Goal: Find specific page/section: Find specific page/section

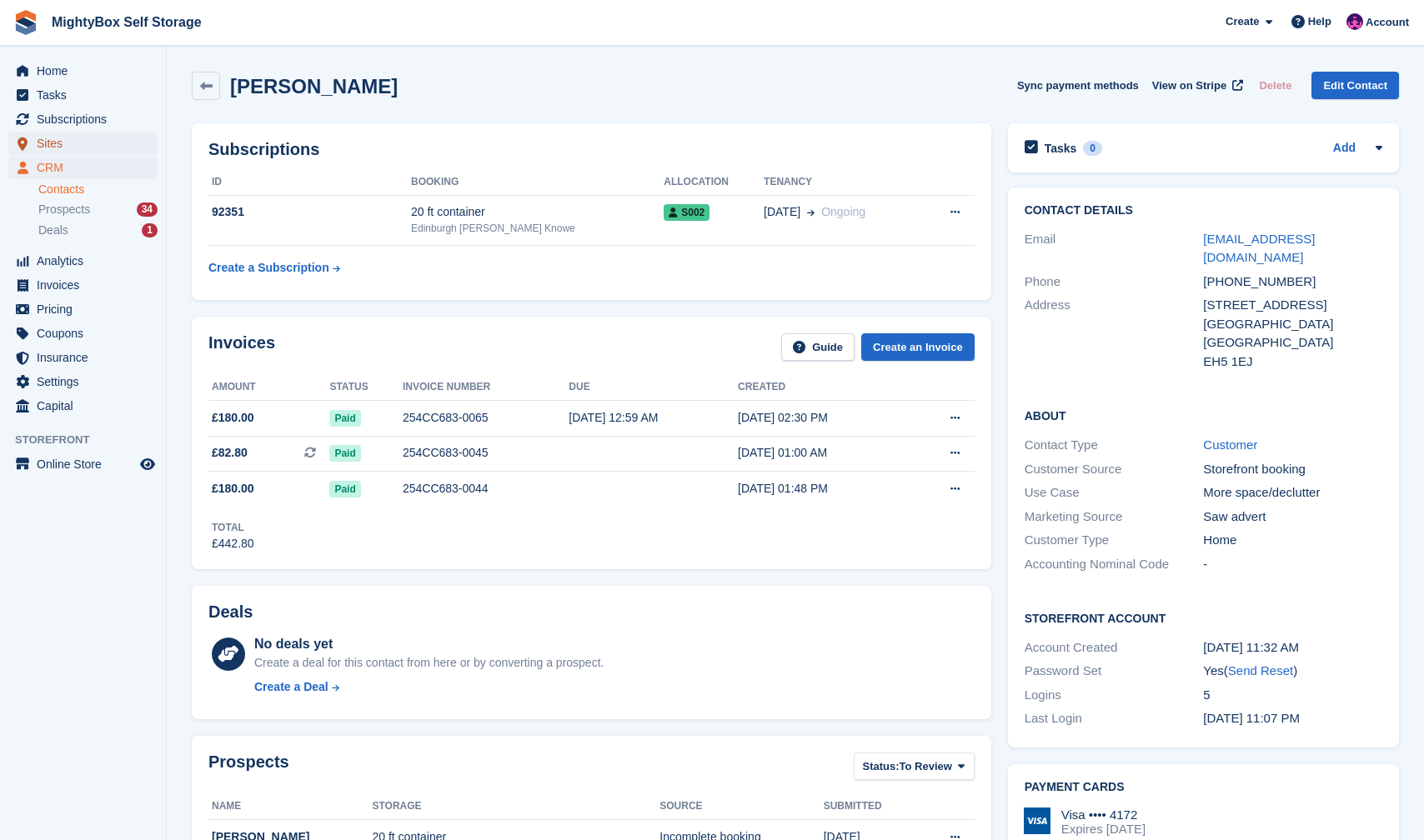
click at [48, 144] on span "Sites" at bounding box center [87, 143] width 100 height 23
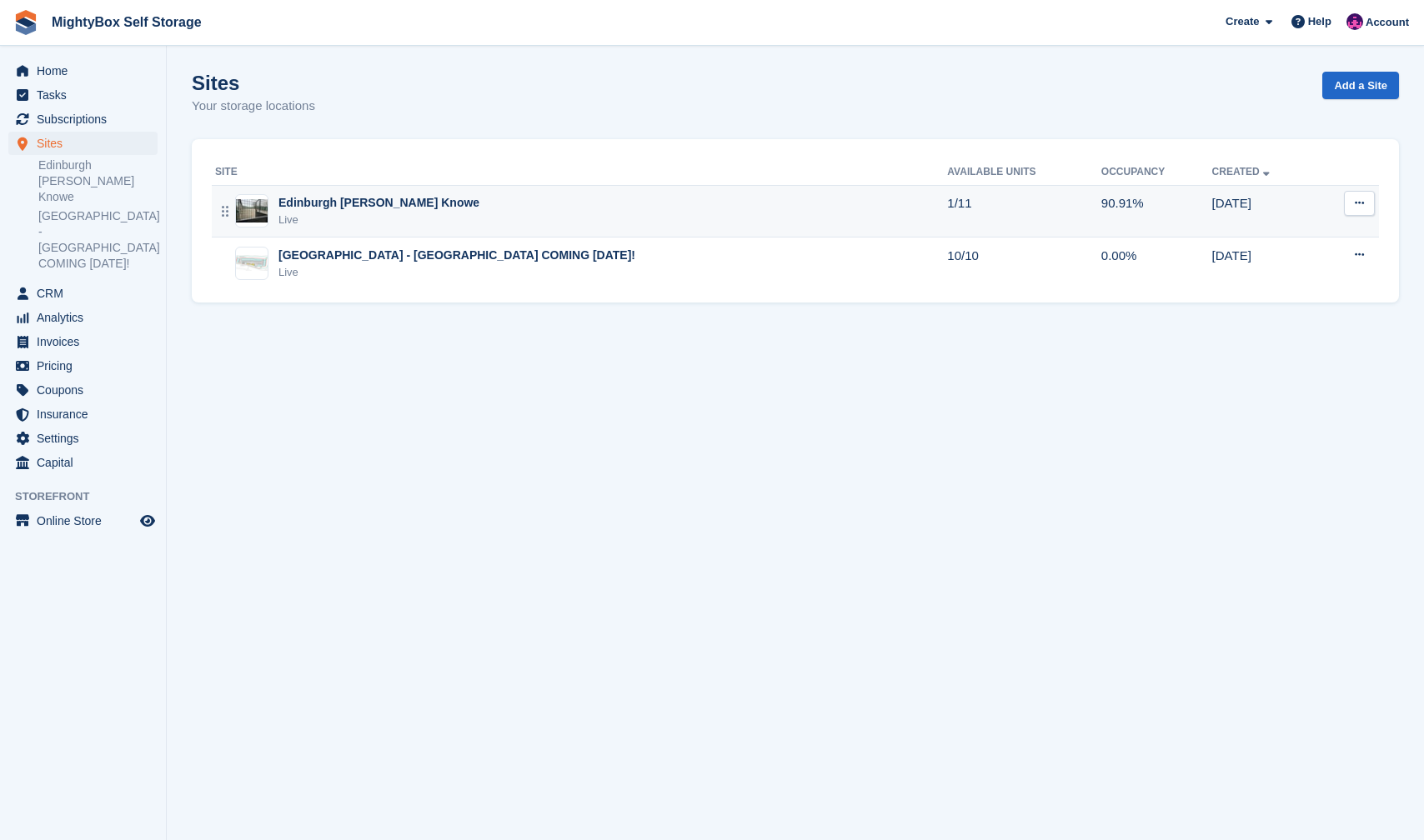
click at [349, 215] on div "Live" at bounding box center [379, 219] width 201 height 16
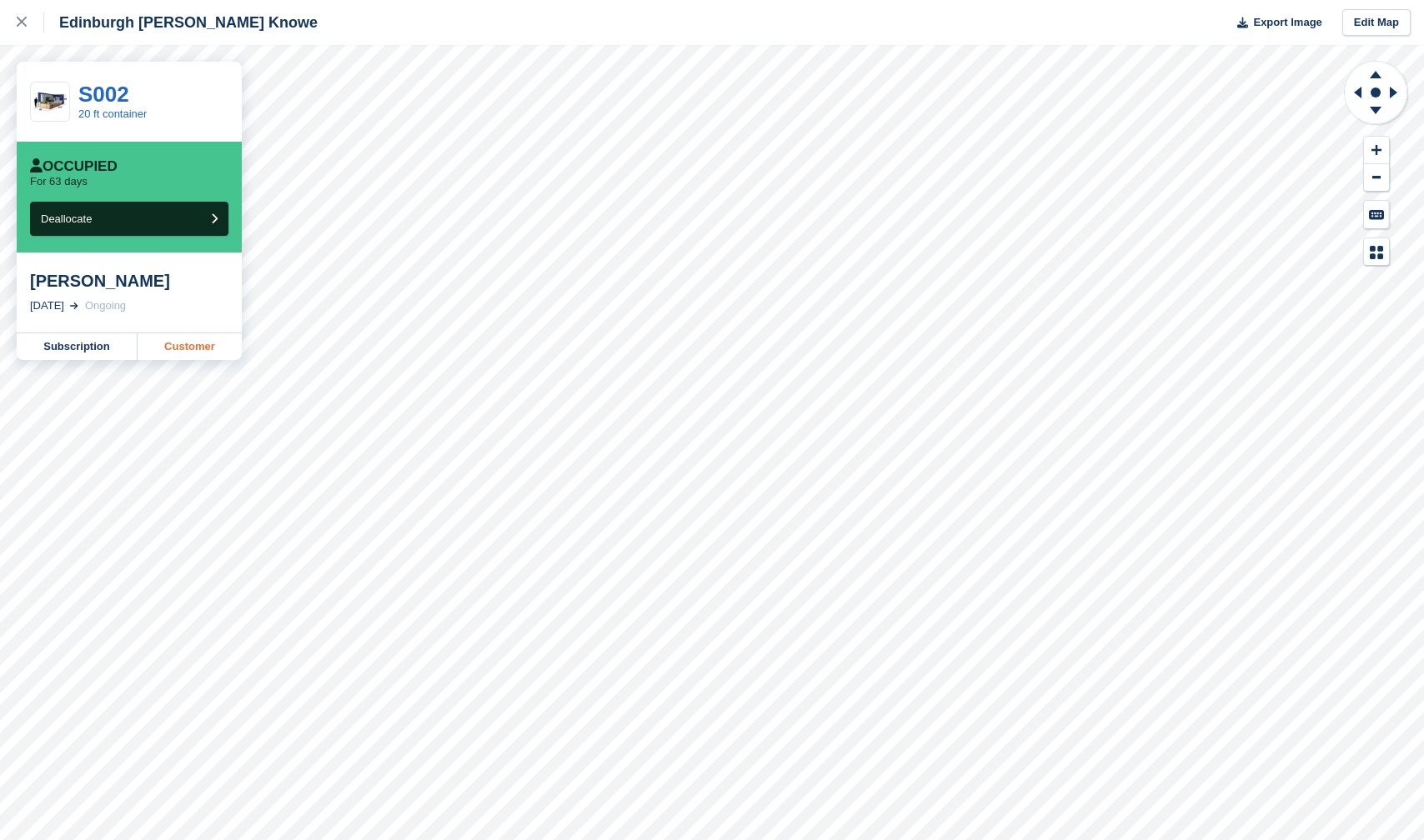
click at [183, 353] on link "Customer" at bounding box center [189, 347] width 104 height 27
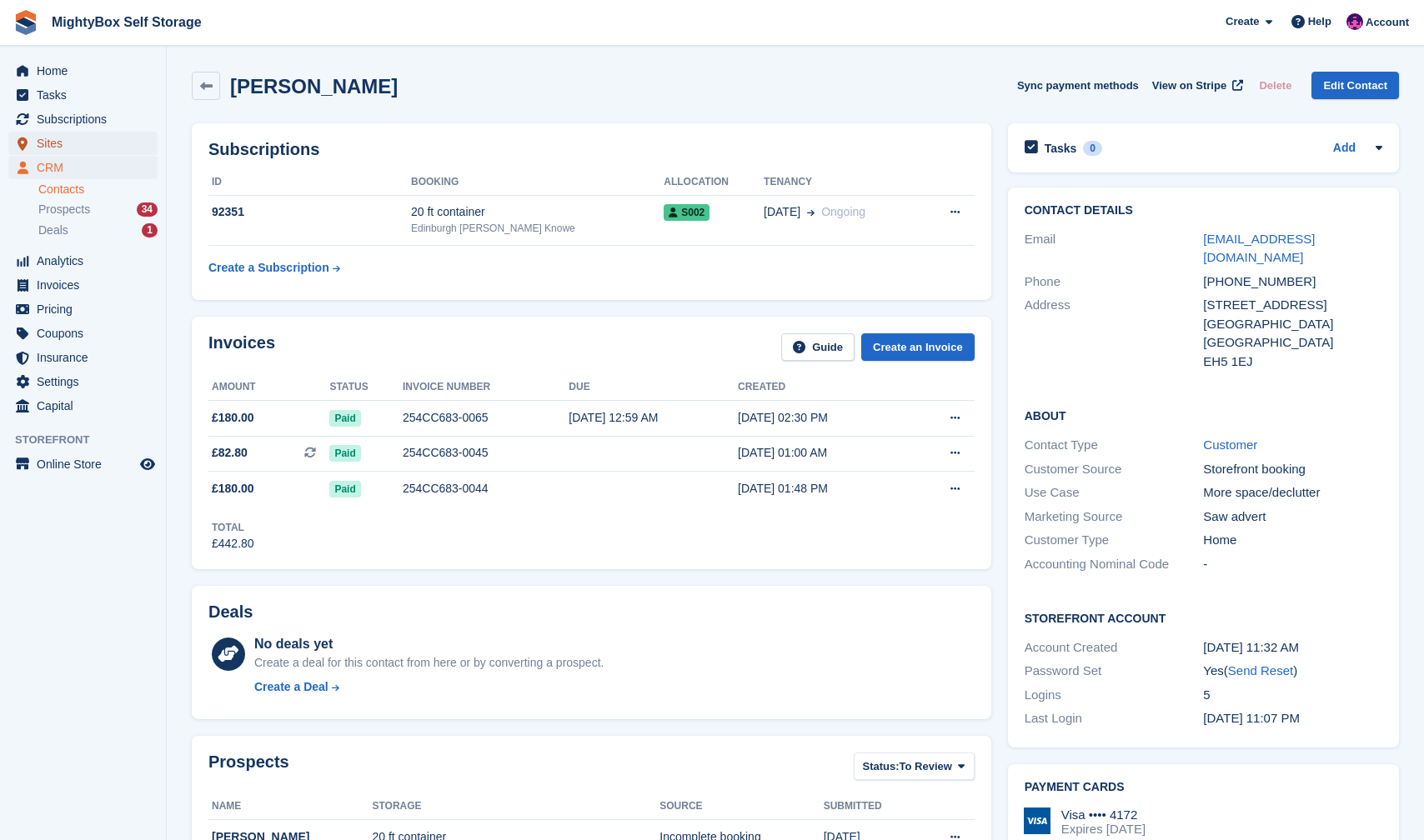
click at [44, 145] on span "Sites" at bounding box center [87, 143] width 100 height 23
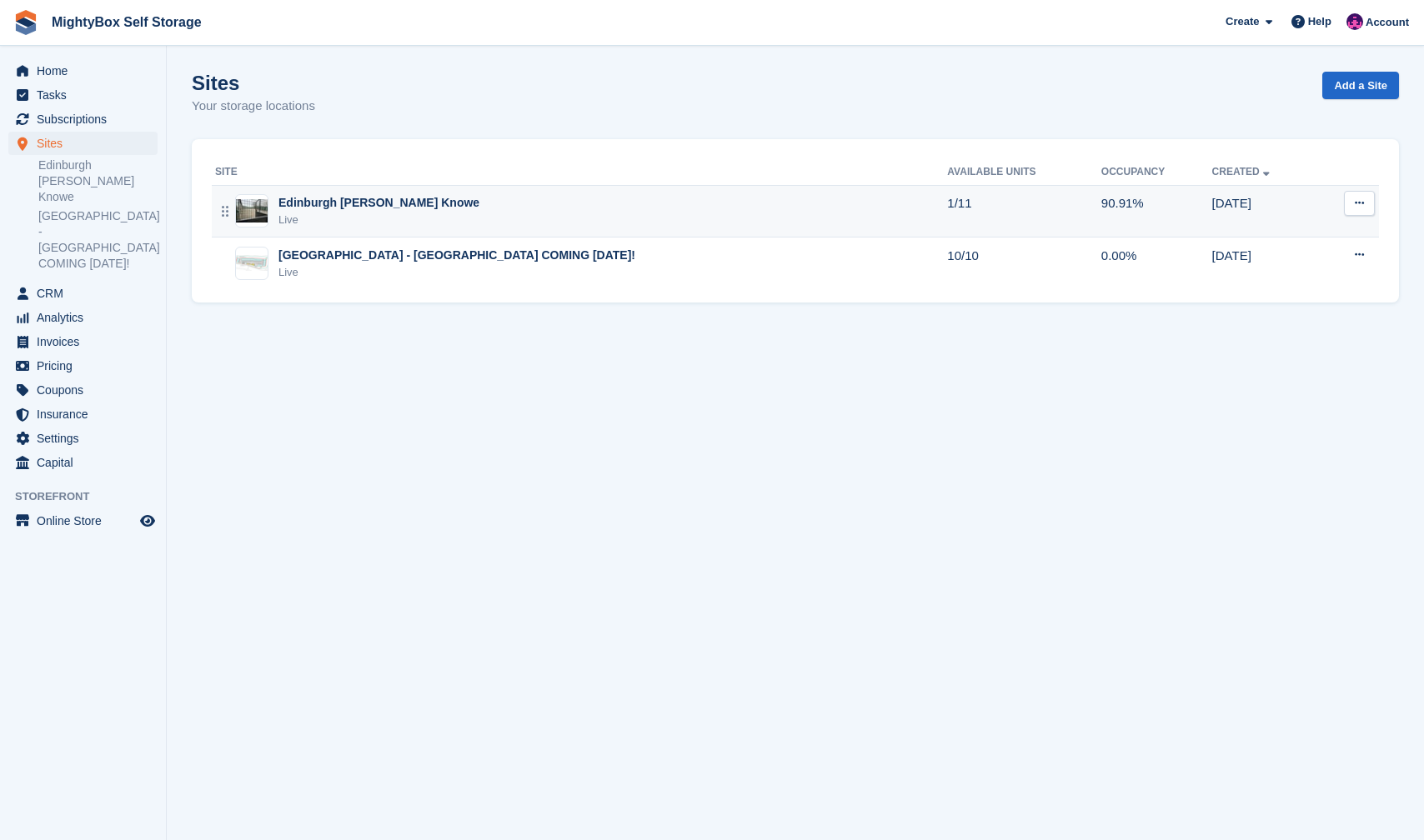
click at [361, 212] on div "Live" at bounding box center [379, 219] width 201 height 16
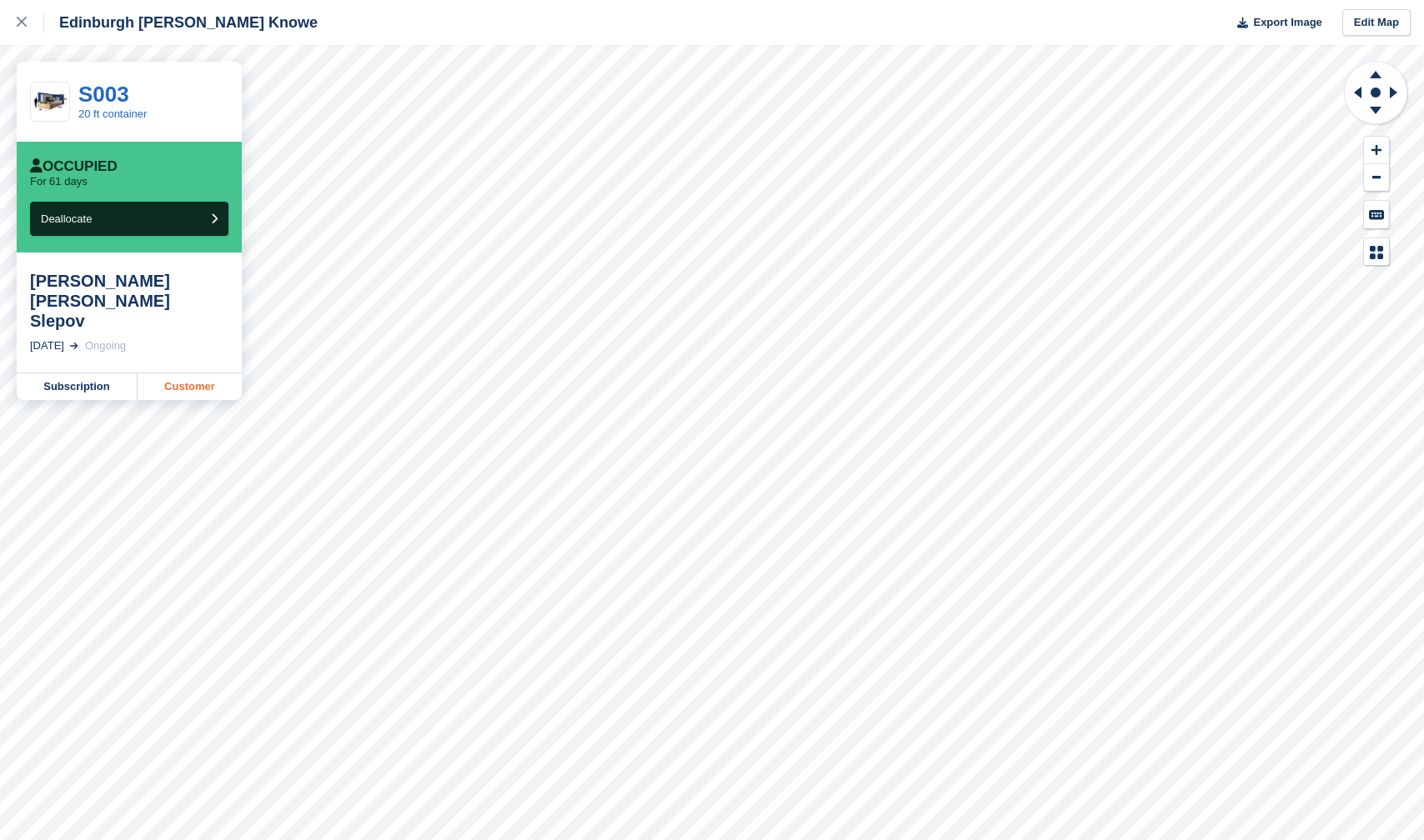
click at [193, 374] on link "Customer" at bounding box center [189, 387] width 104 height 27
